Goal: Task Accomplishment & Management: Use online tool/utility

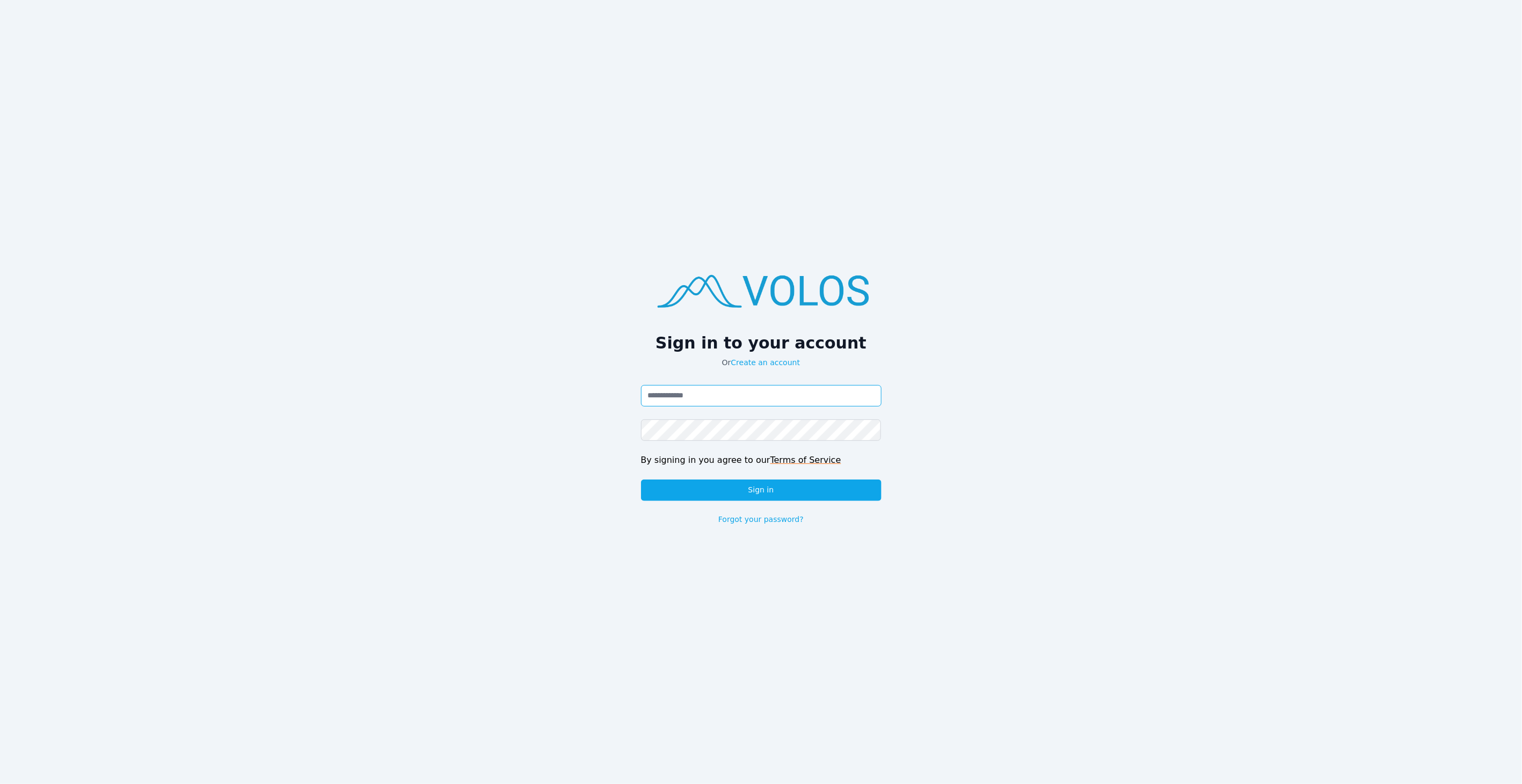
click at [737, 388] on input "Email address" at bounding box center [761, 396] width 241 height 22
type input "**********"
click at [767, 482] on button "Sign in" at bounding box center [761, 490] width 241 height 22
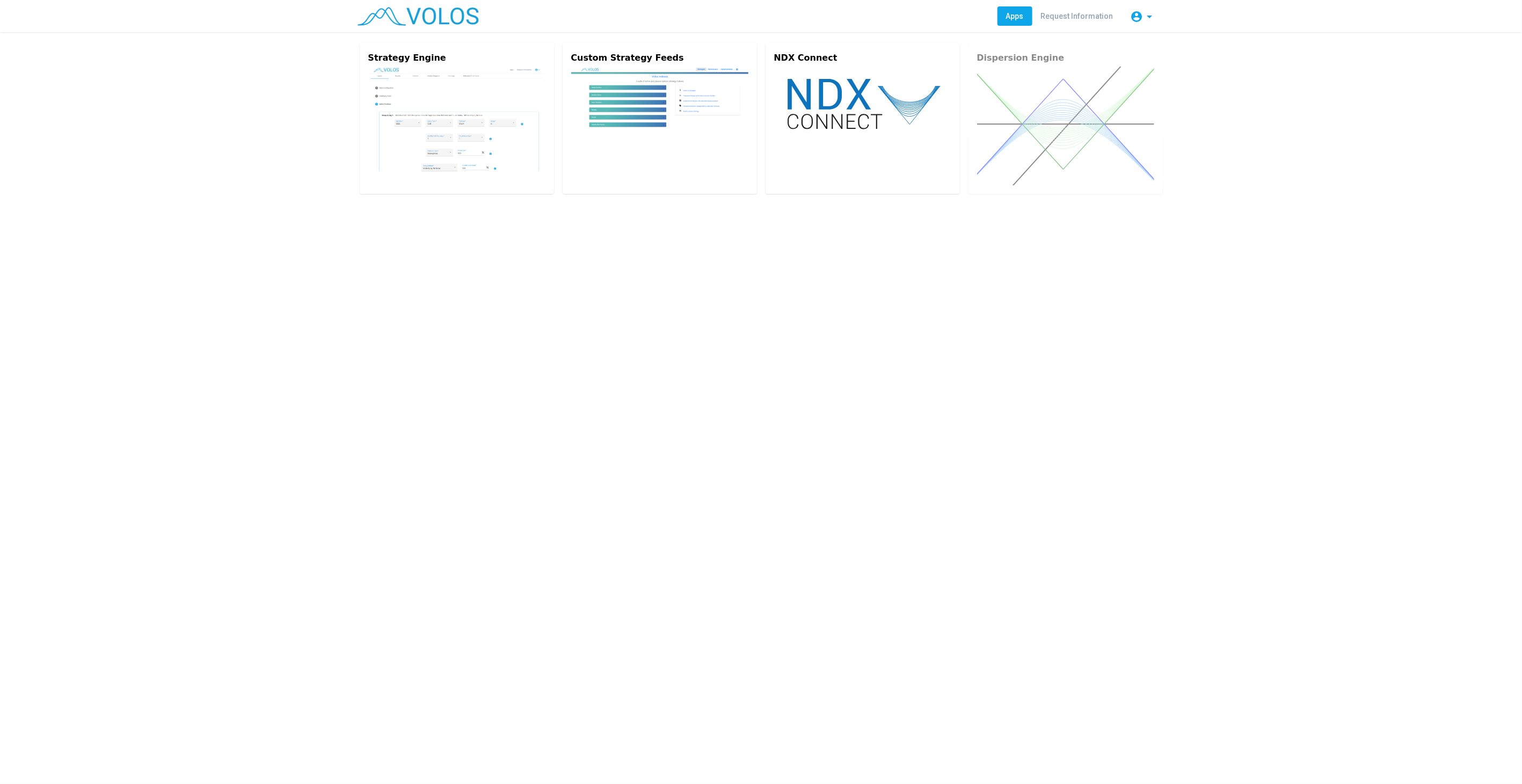
click at [353, 85] on div "Strategy Engine Custom Strategy Feeds NDX Connect Dispersion Engine" at bounding box center [761, 118] width 825 height 172
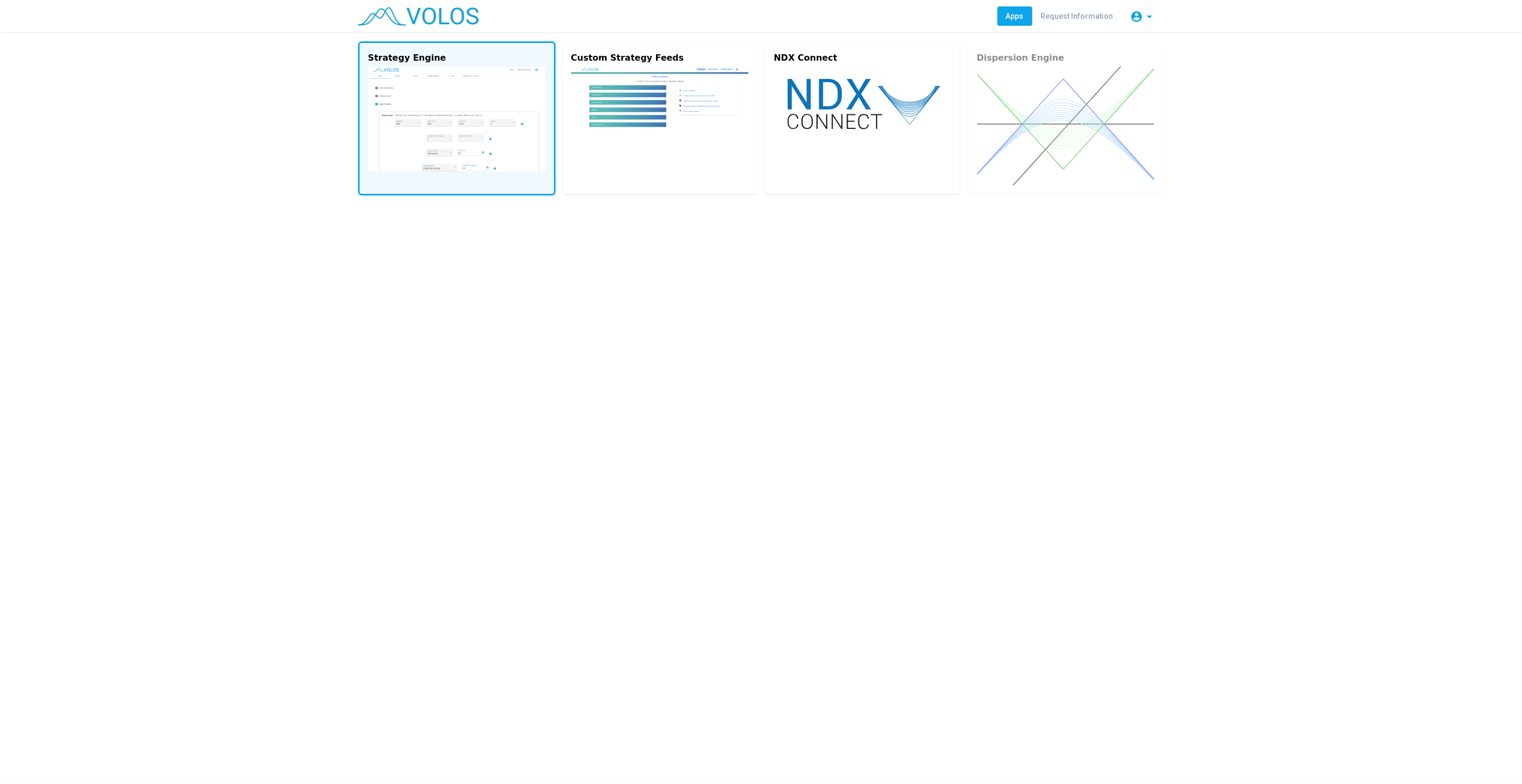
click at [424, 93] on img at bounding box center [457, 118] width 177 height 104
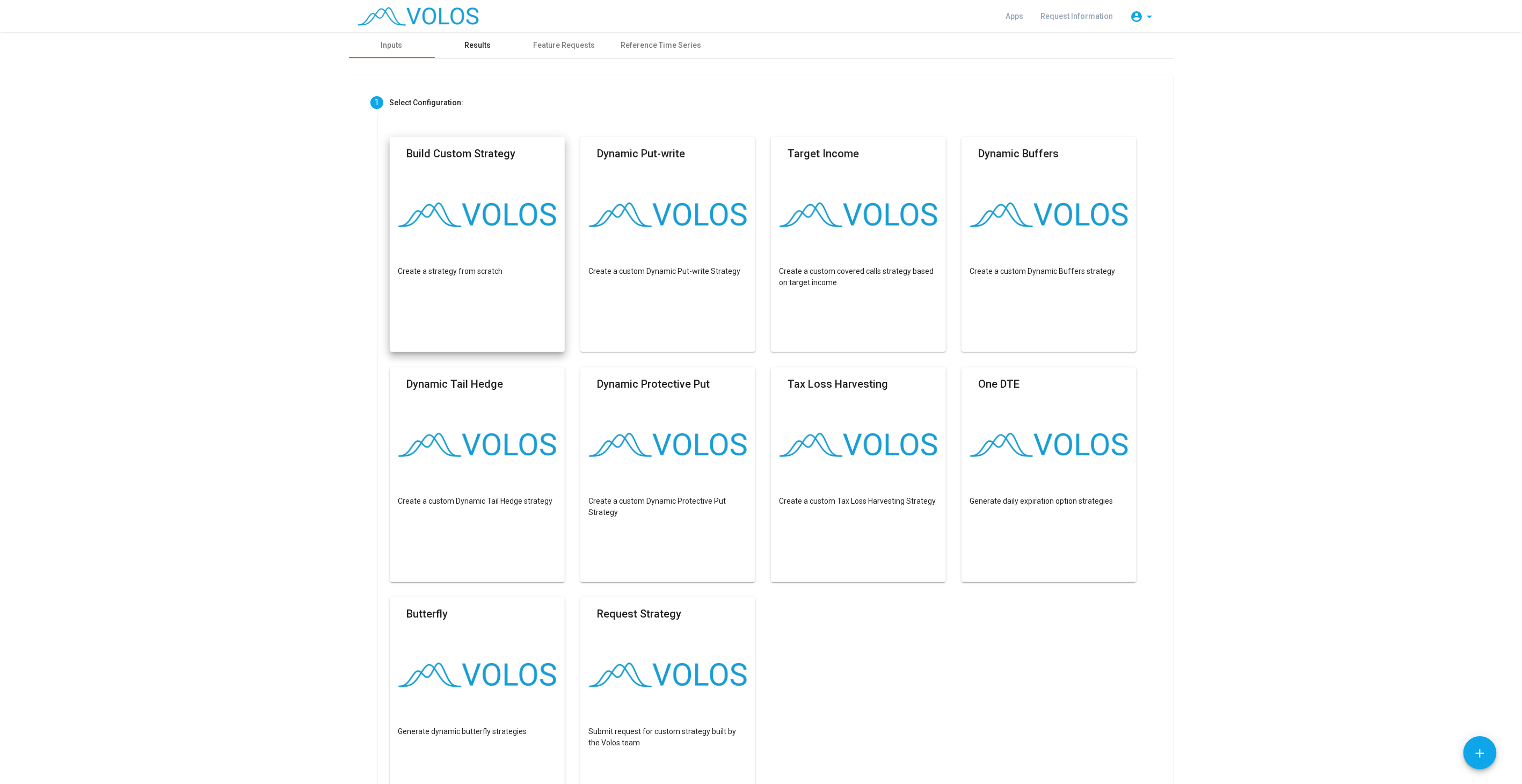
click at [485, 44] on div "Results" at bounding box center [477, 45] width 26 height 11
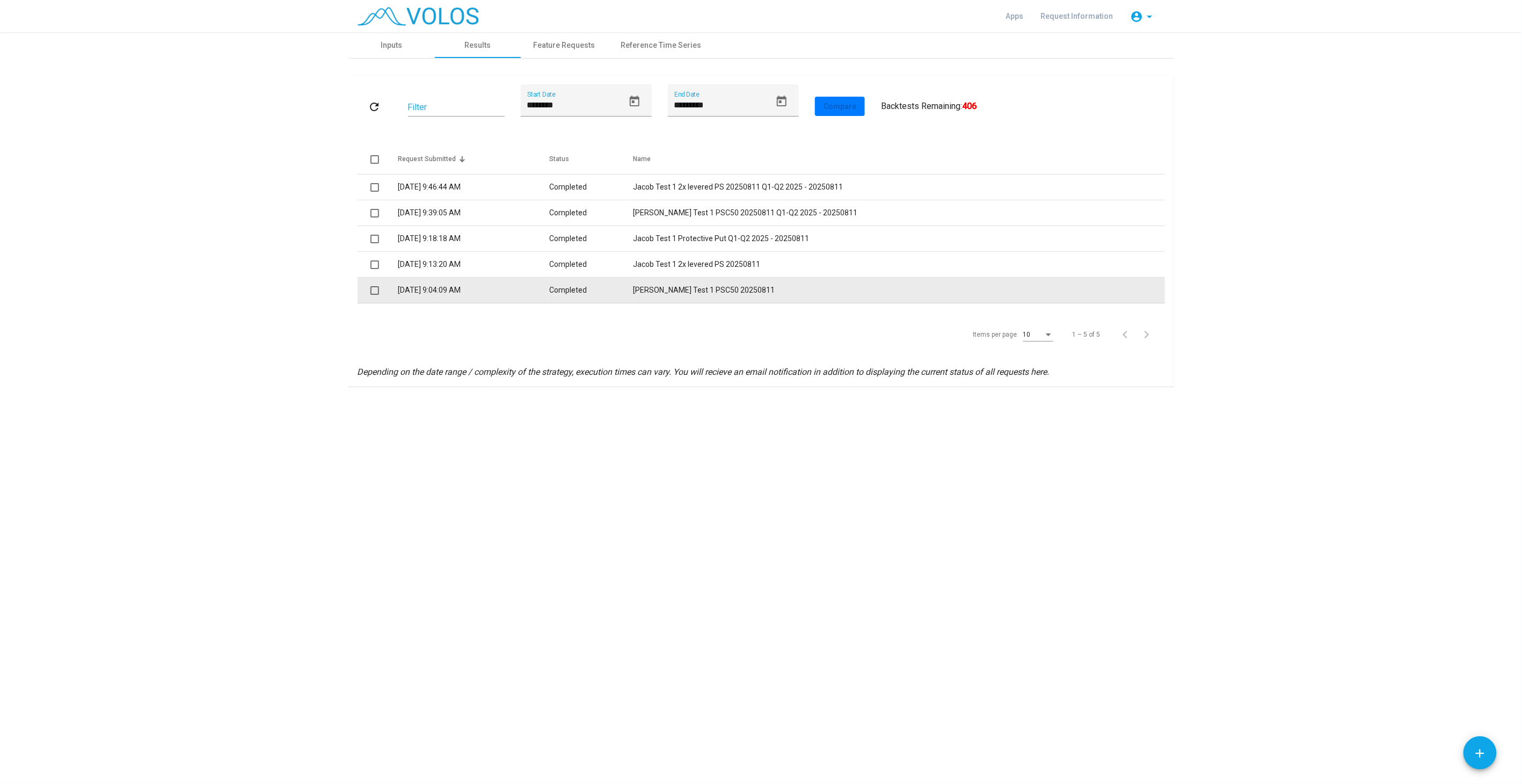
click at [696, 292] on td "[PERSON_NAME] Test 1 PSC50 20250811" at bounding box center [899, 290] width 532 height 25
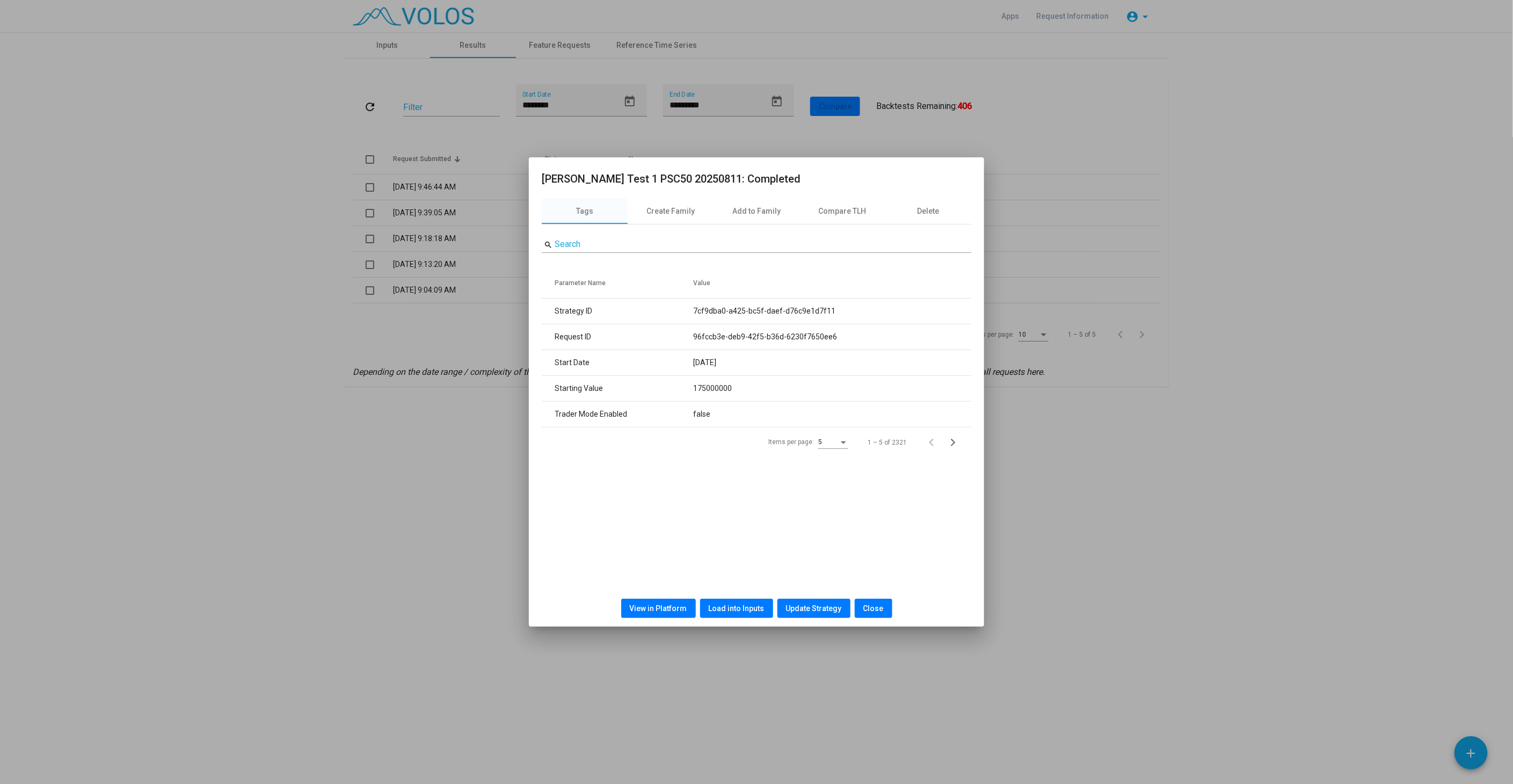
click at [683, 611] on span "View in Platform" at bounding box center [658, 607] width 57 height 8
click at [747, 609] on span "Load into Inputs" at bounding box center [737, 607] width 56 height 8
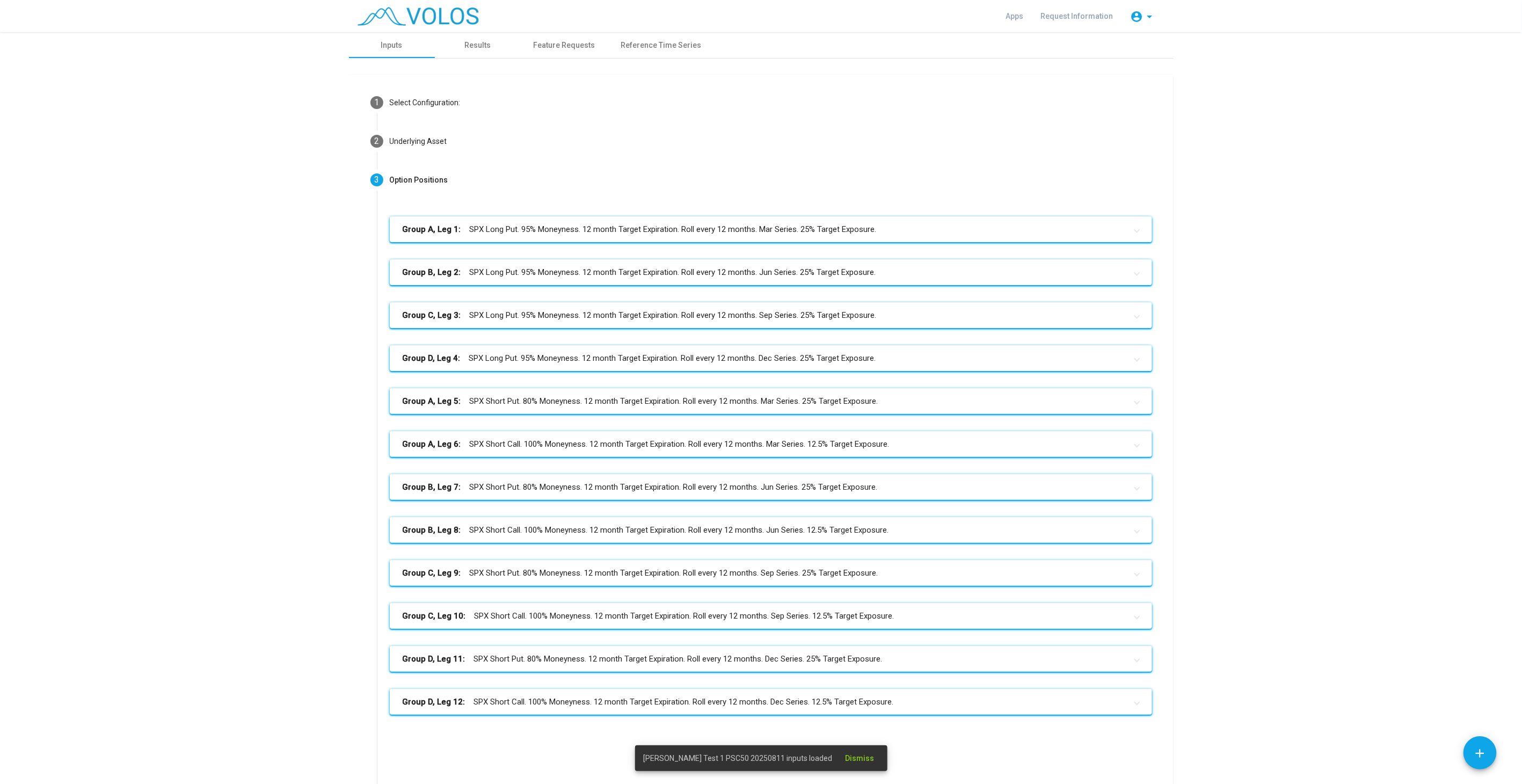
scroll to position [119, 0]
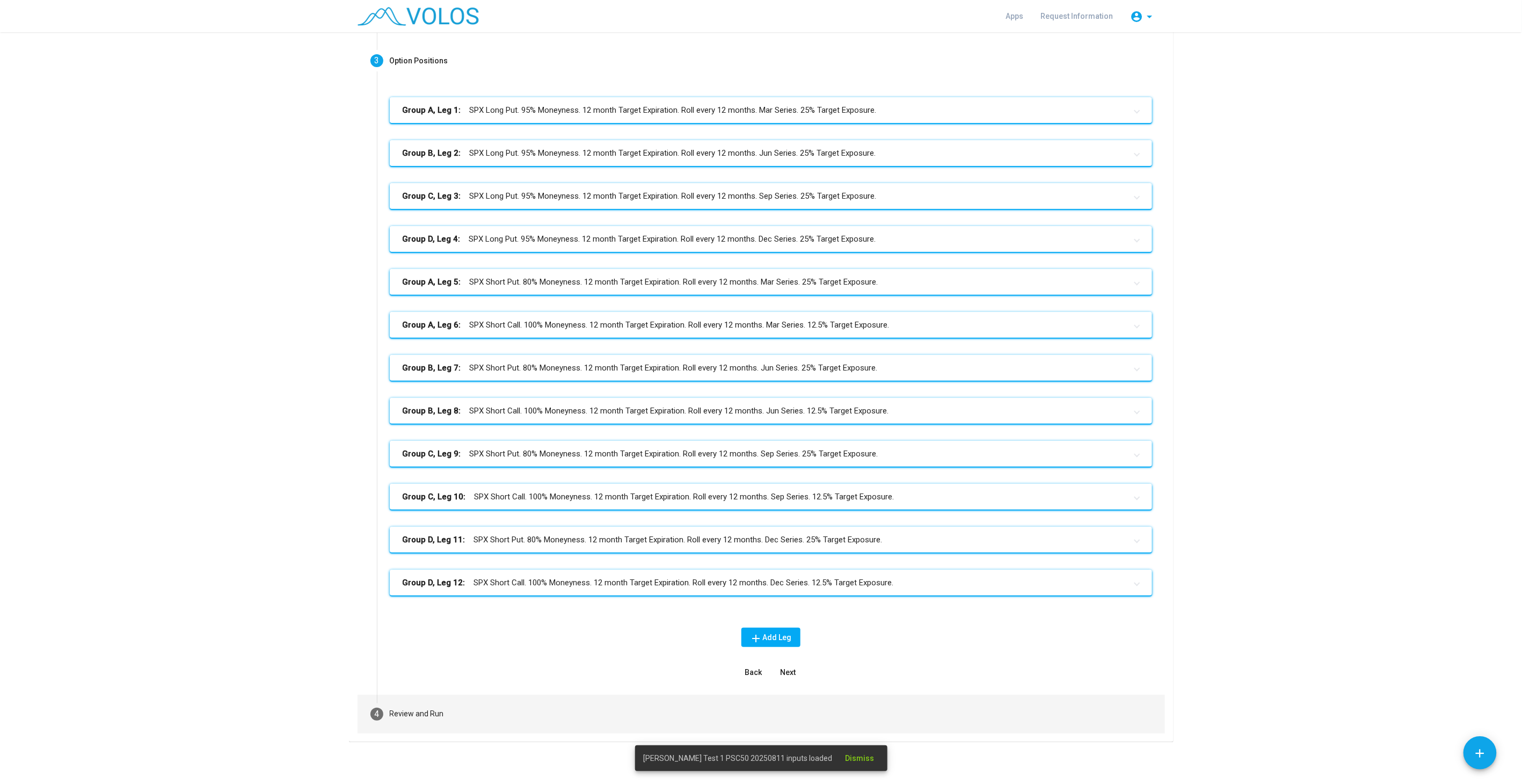
click at [499, 717] on mat-step-header "4 Review and Run" at bounding box center [761, 713] width 808 height 39
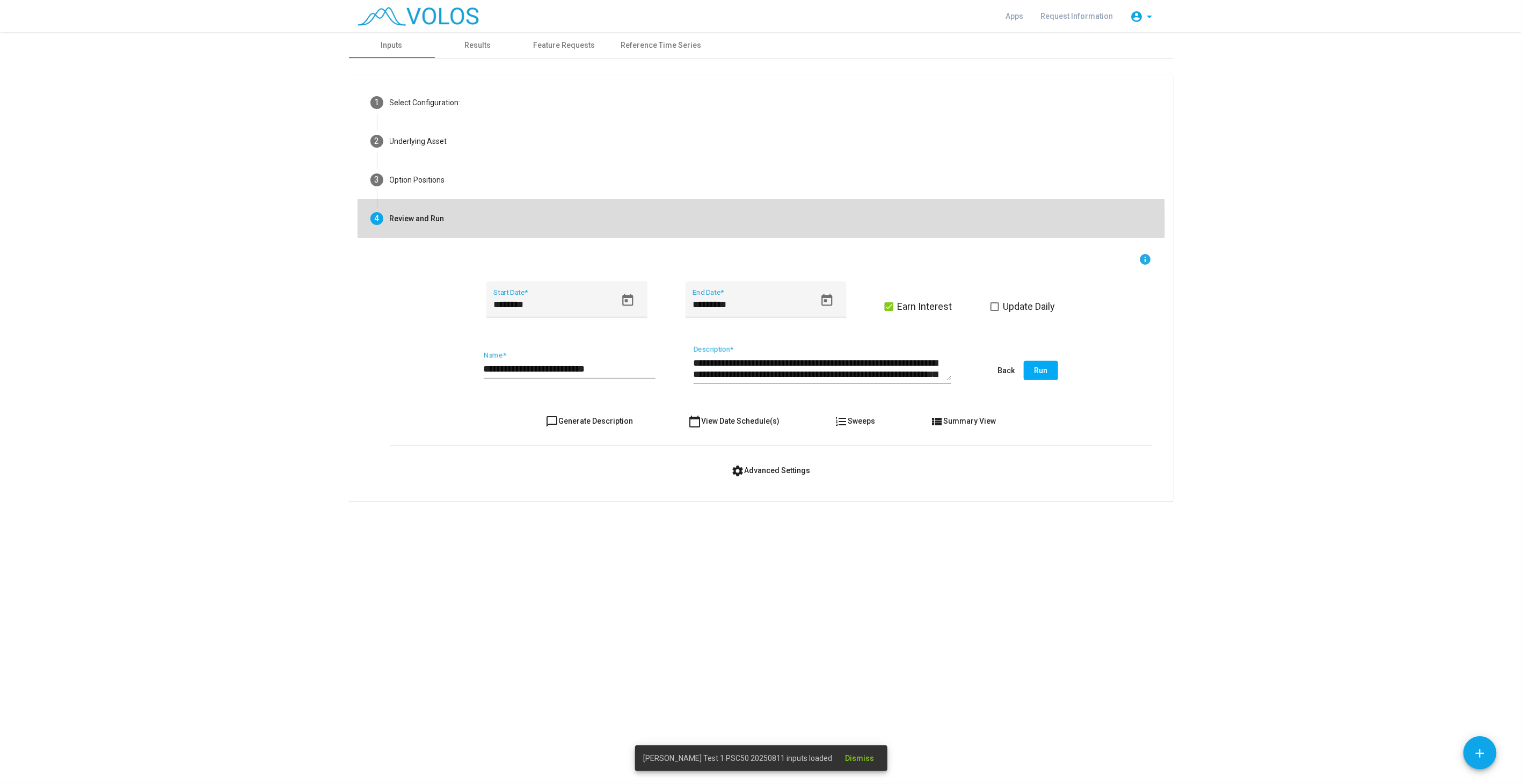
scroll to position [0, 0]
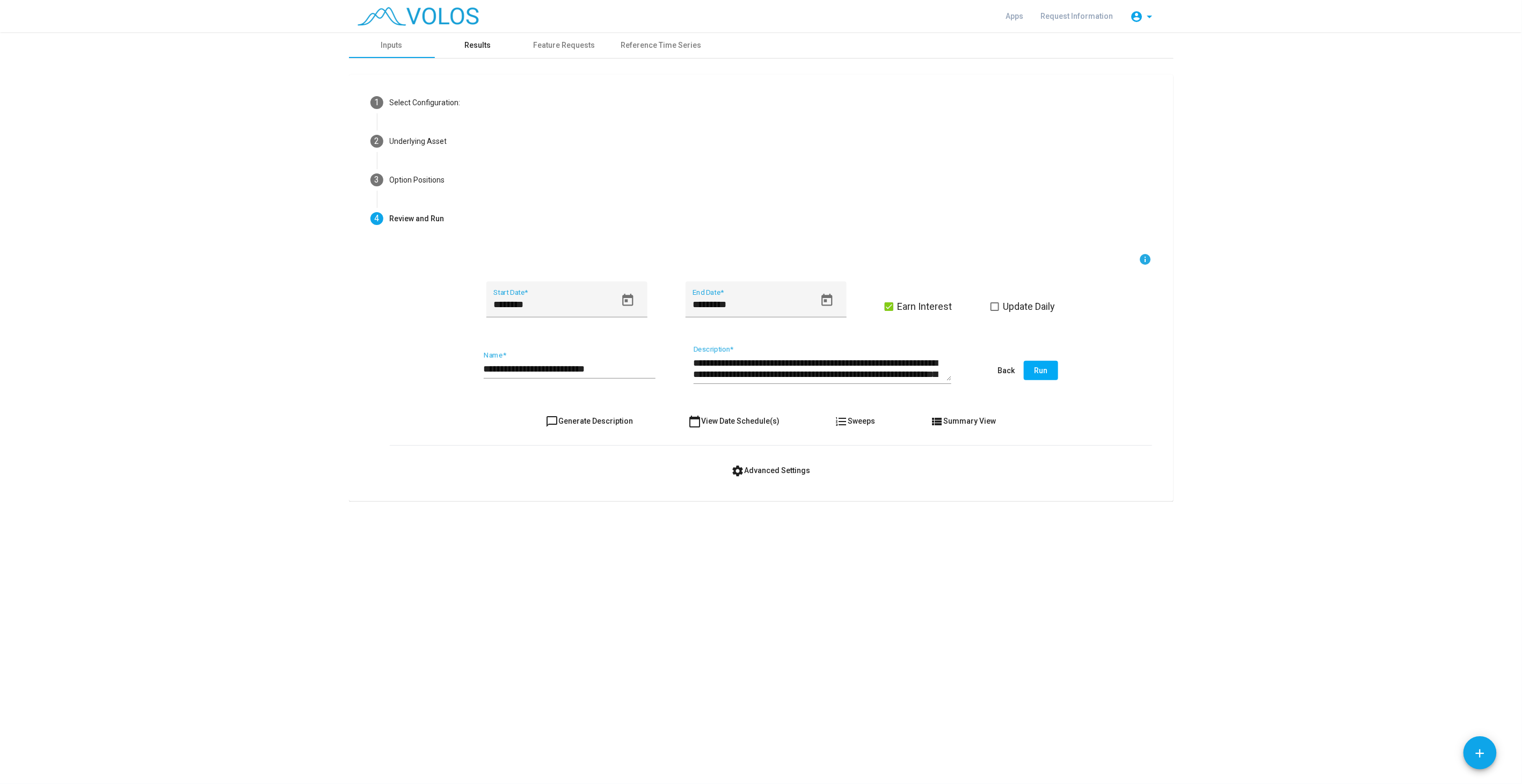
click at [469, 47] on div "Results" at bounding box center [477, 45] width 26 height 11
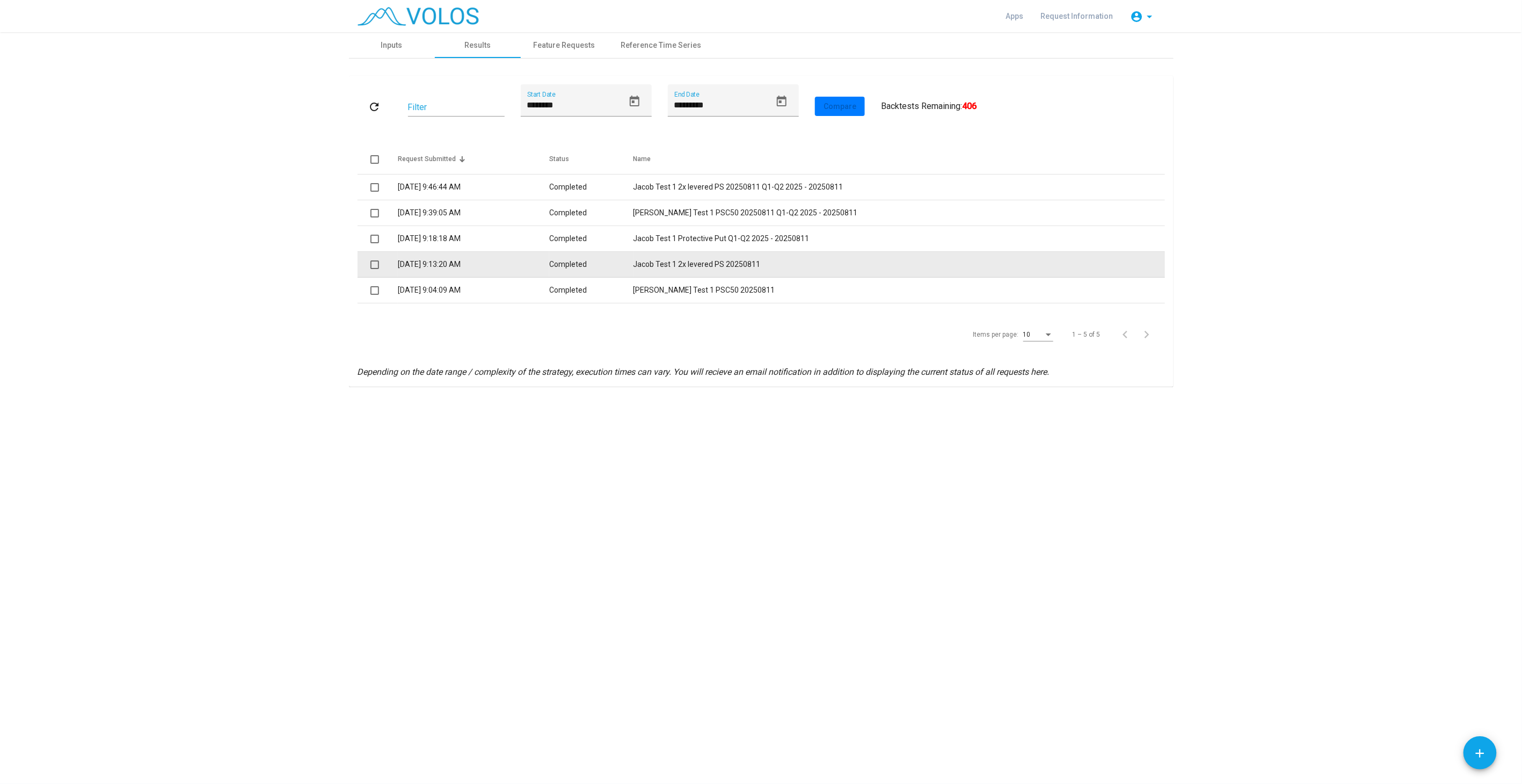
click at [756, 261] on td "Jacob Test 1 2x levered PS 20250811" at bounding box center [899, 264] width 532 height 25
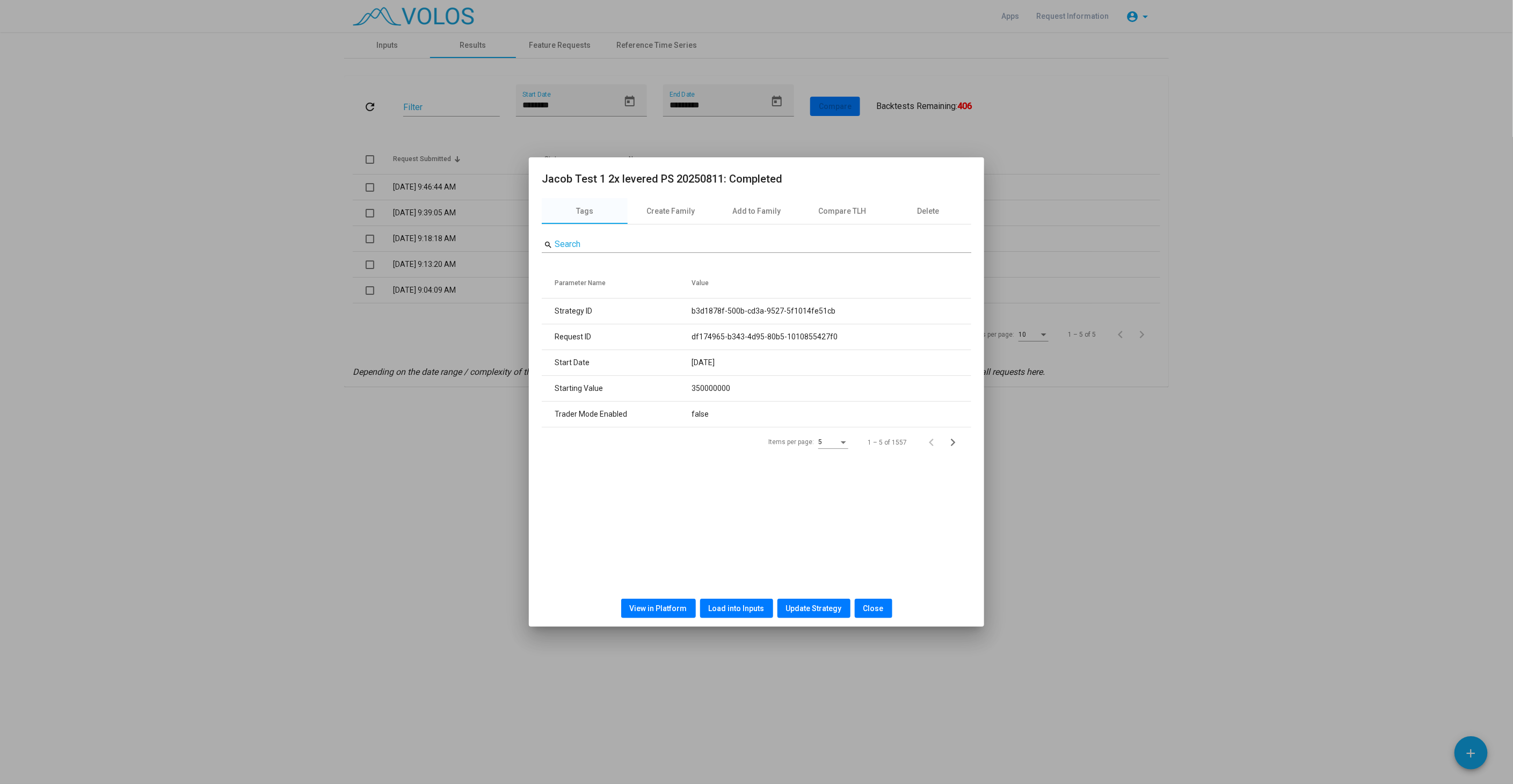
click at [663, 609] on span "View in Platform" at bounding box center [658, 607] width 57 height 8
click at [870, 608] on span "Close" at bounding box center [873, 607] width 20 height 8
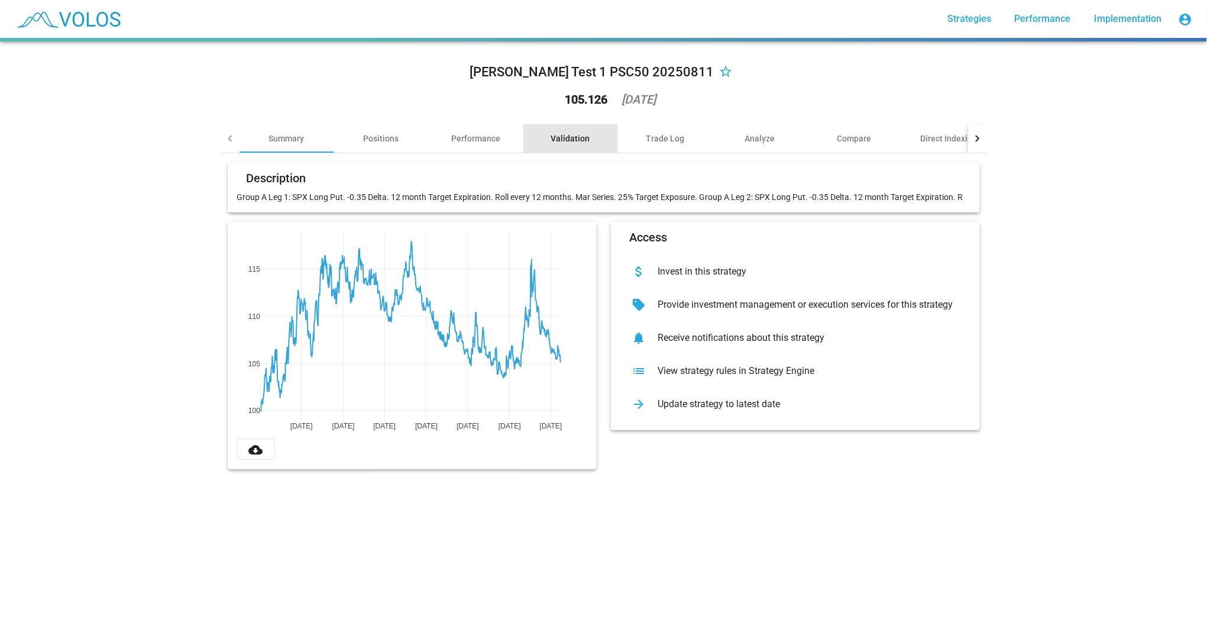
click at [555, 131] on div "Validation" at bounding box center [571, 138] width 95 height 28
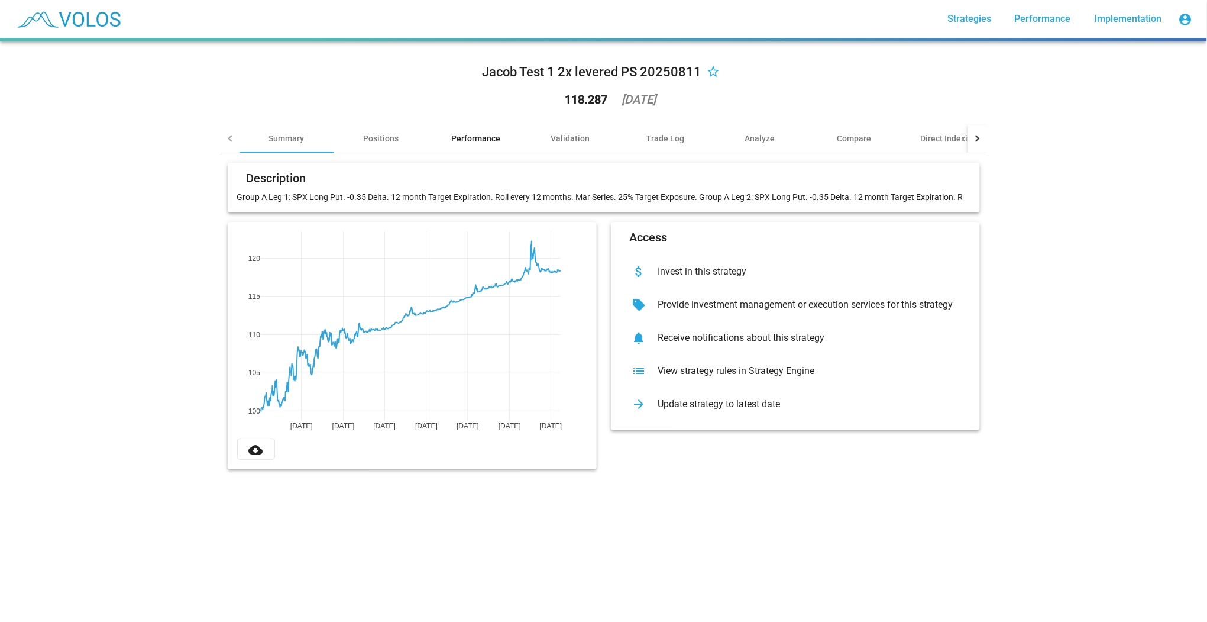
click at [467, 144] on div "Performance" at bounding box center [476, 138] width 95 height 28
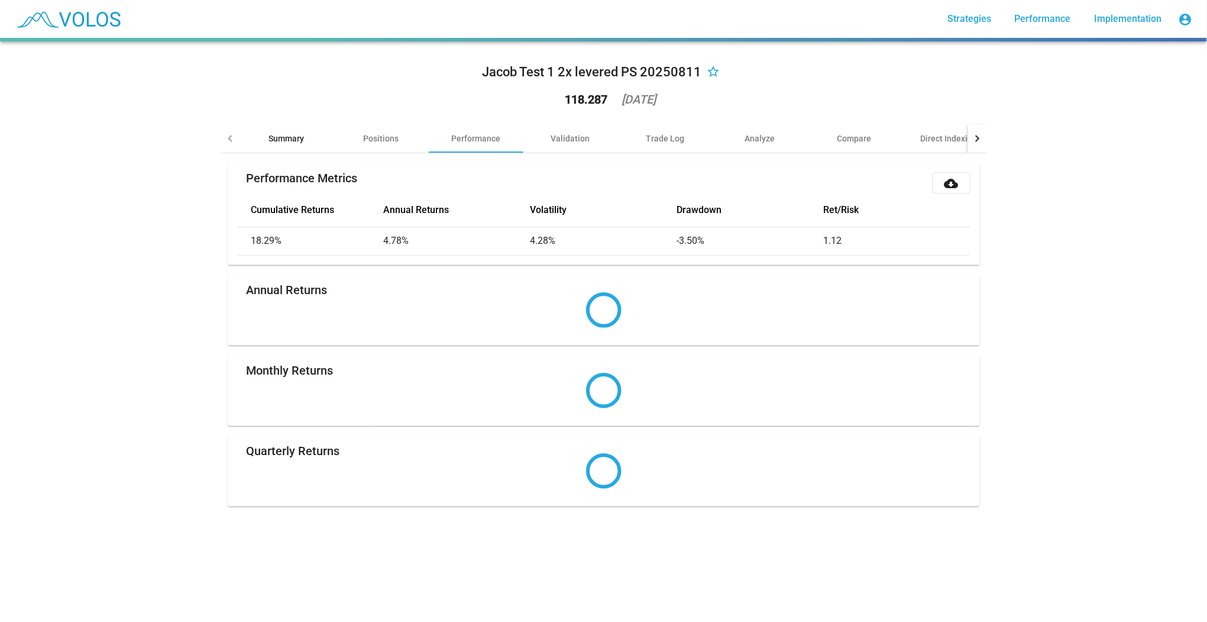
click at [294, 141] on div "Summary" at bounding box center [286, 139] width 35 height 12
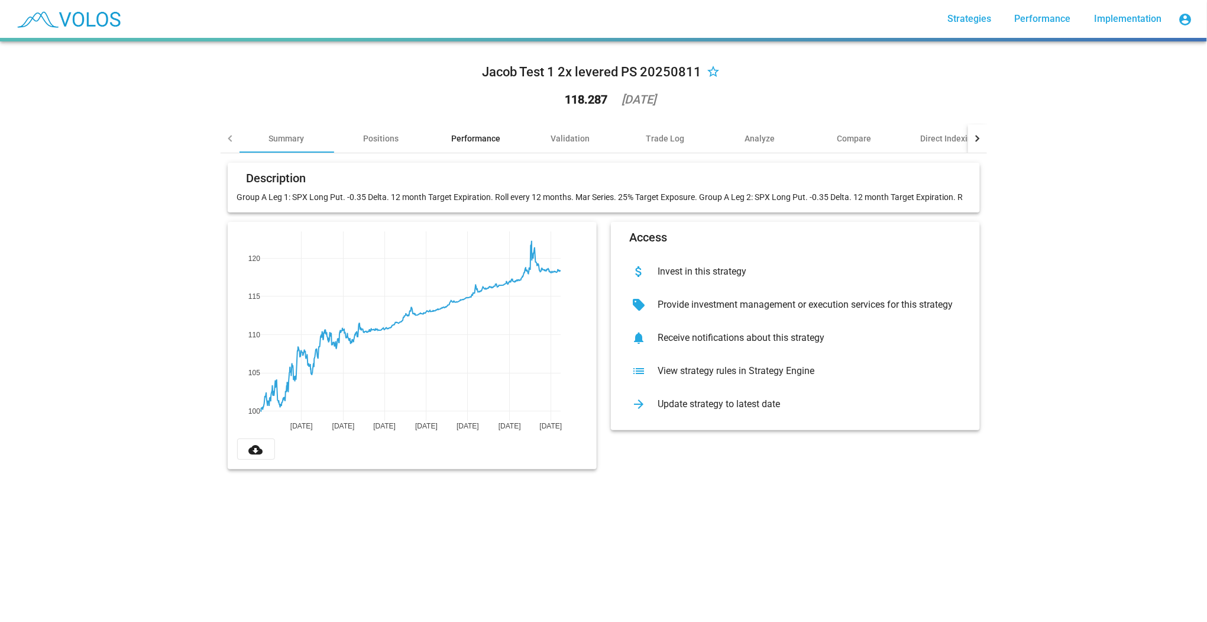
click at [462, 135] on div "Performance" at bounding box center [475, 139] width 49 height 12
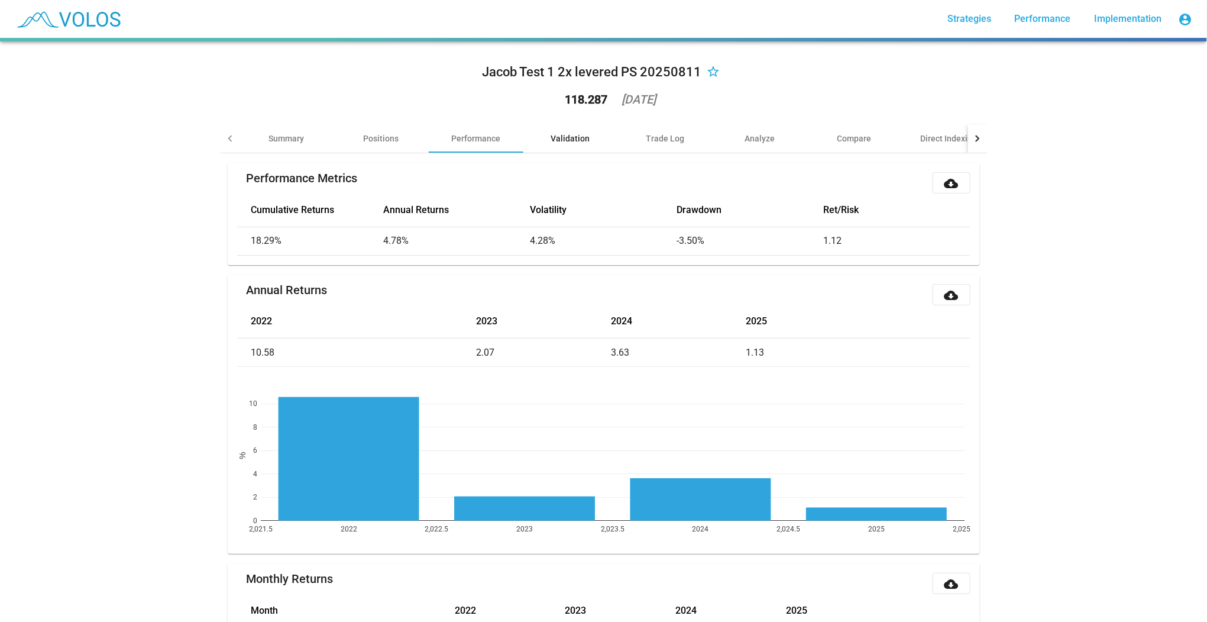
click at [584, 141] on div "Validation" at bounding box center [570, 139] width 39 height 12
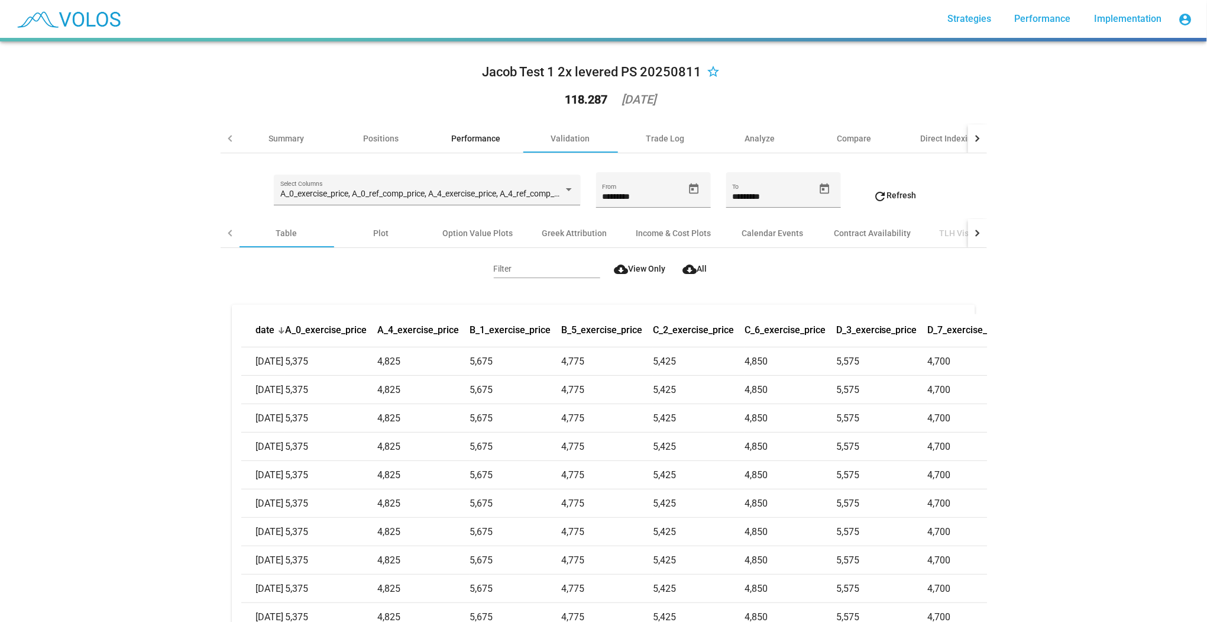
click at [464, 139] on div "Performance" at bounding box center [475, 139] width 49 height 12
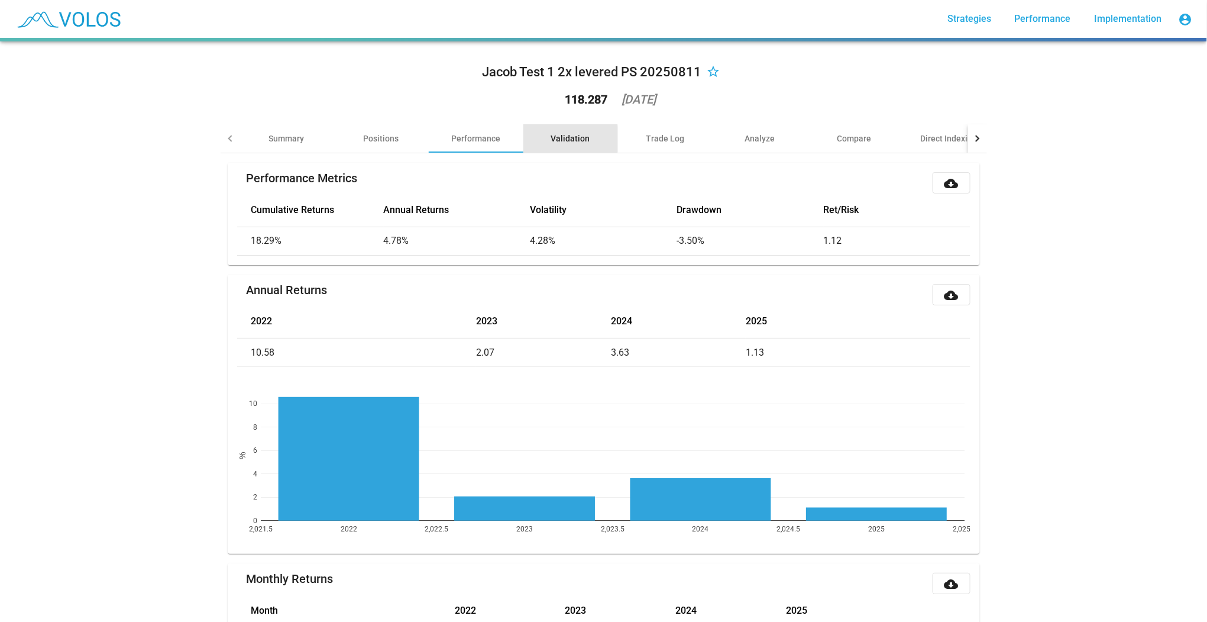
click at [539, 139] on div "Validation" at bounding box center [571, 138] width 95 height 28
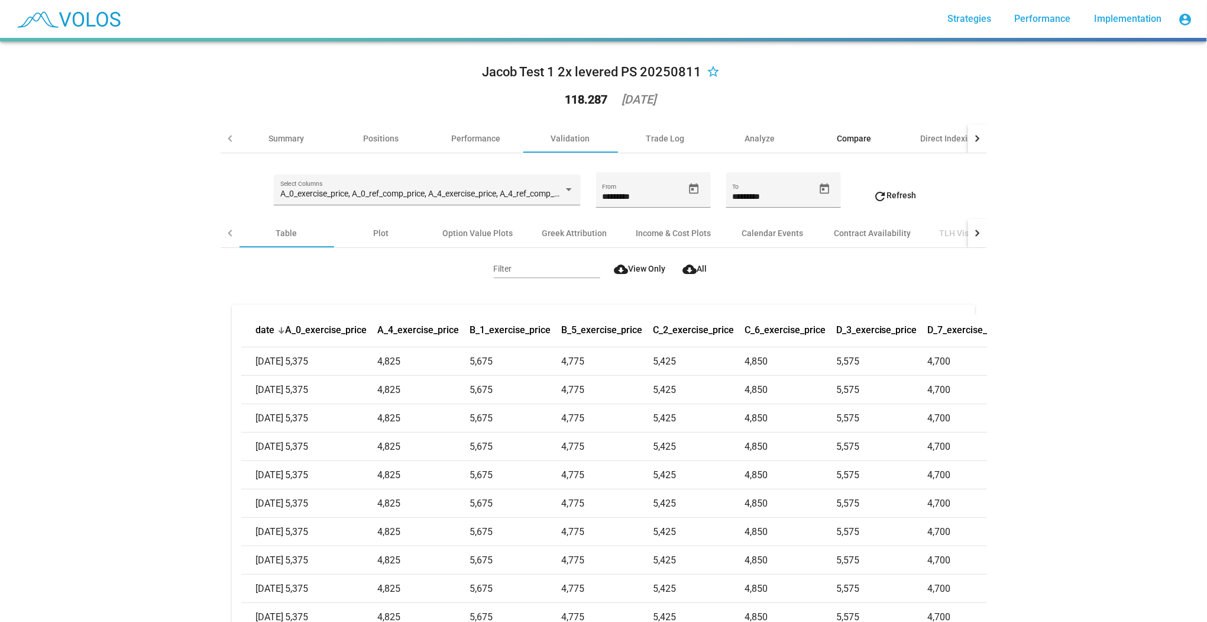
click at [822, 140] on div "Compare" at bounding box center [854, 138] width 95 height 28
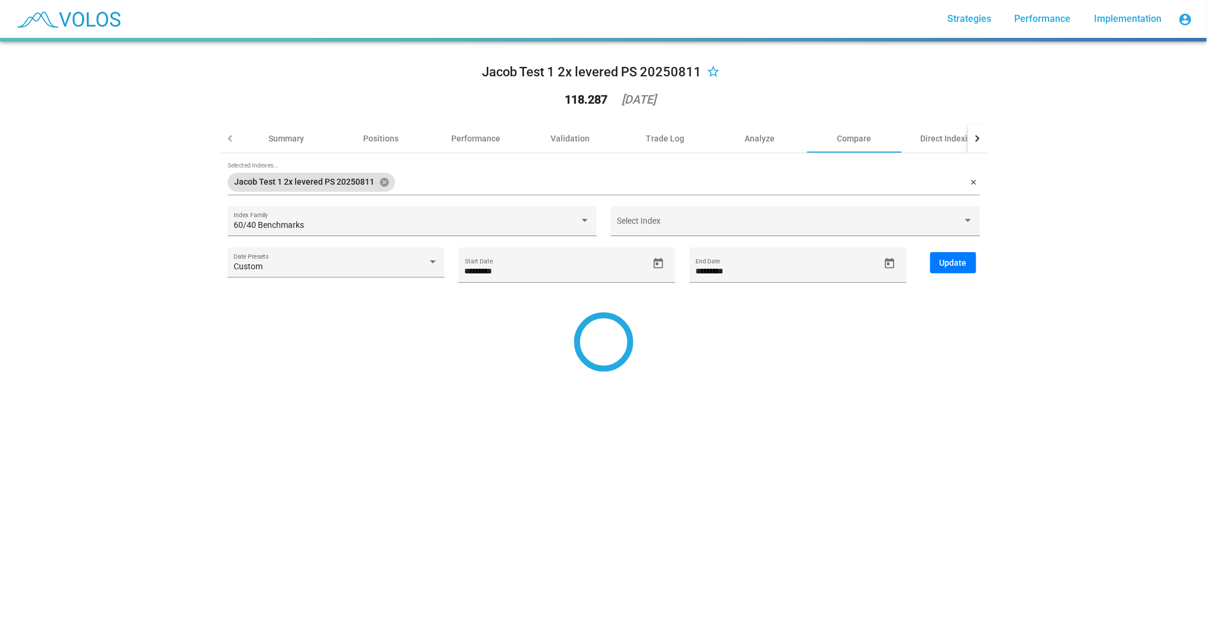
type input "*********"
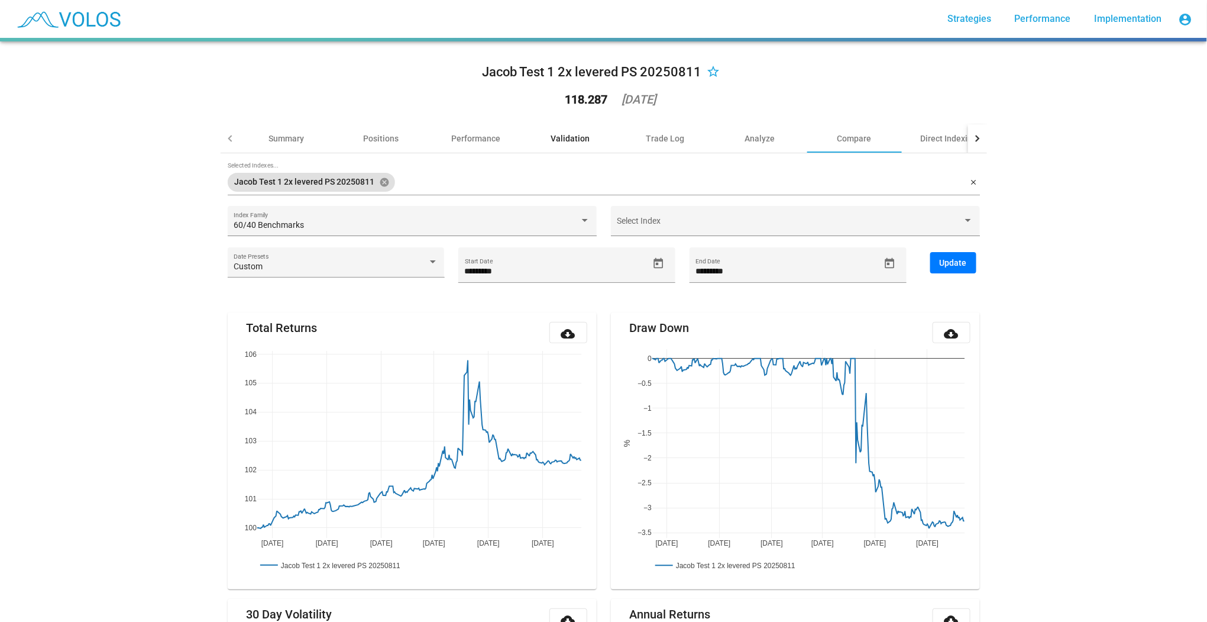
click at [568, 135] on div "Validation" at bounding box center [570, 139] width 39 height 12
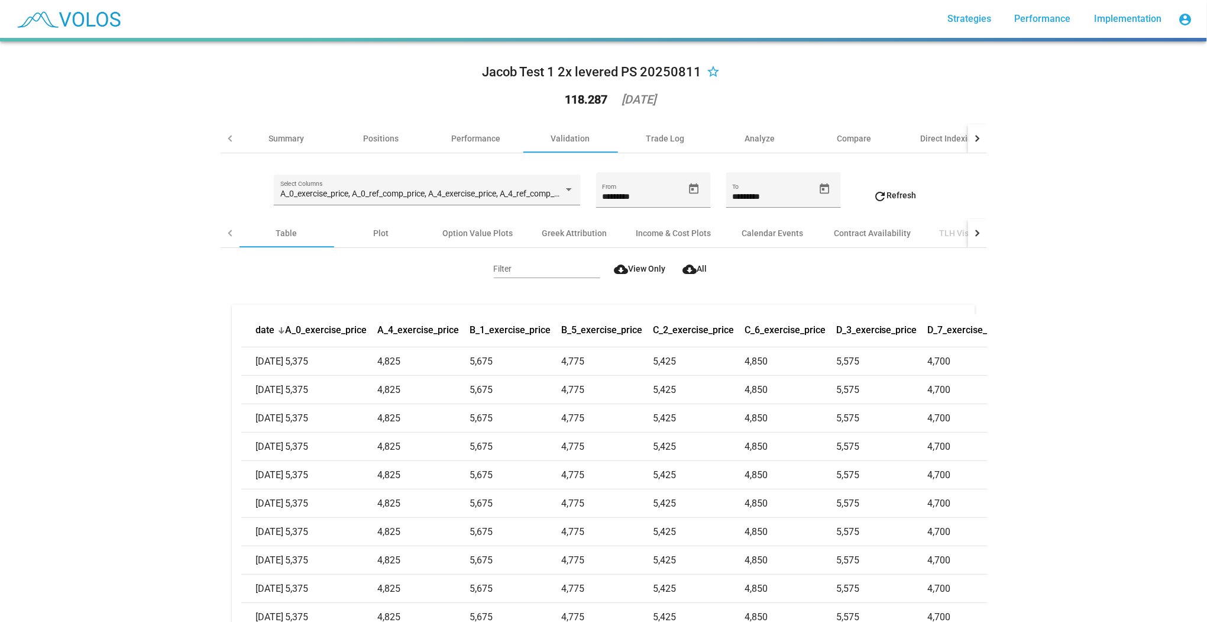
click at [693, 267] on span "cloud_download All" at bounding box center [695, 268] width 24 height 9
